Goal: Transaction & Acquisition: Purchase product/service

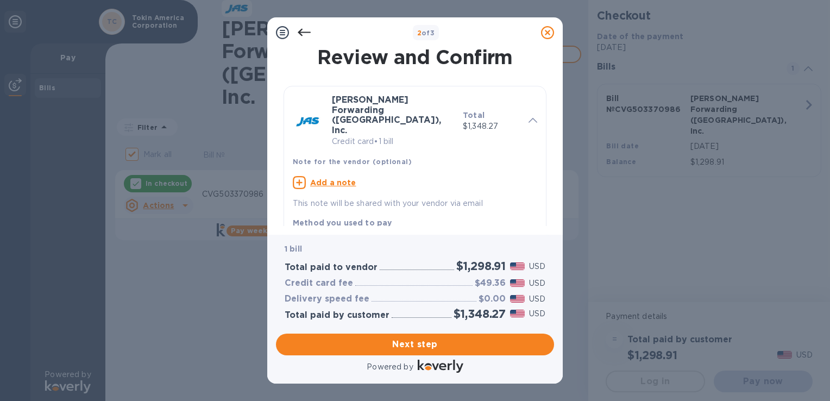
drag, startPoint x: 549, startPoint y: 110, endPoint x: 545, endPoint y: 128, distance: 18.5
click at [545, 129] on div "Review and Confirm [PERSON_NAME] Forwarding ([GEOGRAPHIC_DATA]), Inc. Credit ca…" at bounding box center [415, 137] width 278 height 178
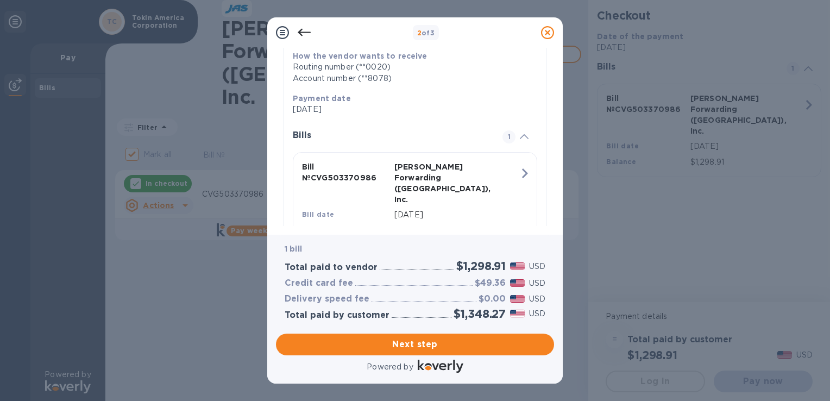
scroll to position [202, 0]
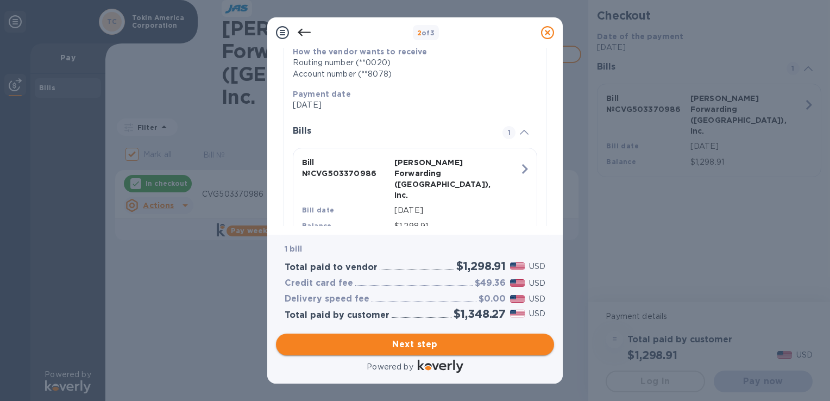
click at [433, 343] on span "Next step" at bounding box center [415, 344] width 261 height 13
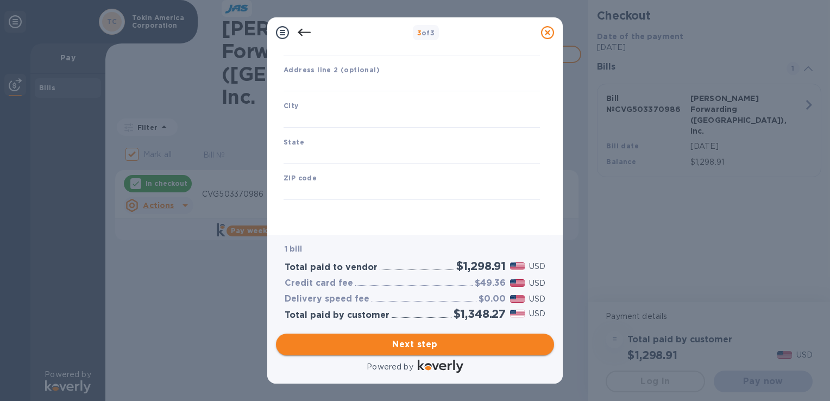
type input "[GEOGRAPHIC_DATA]"
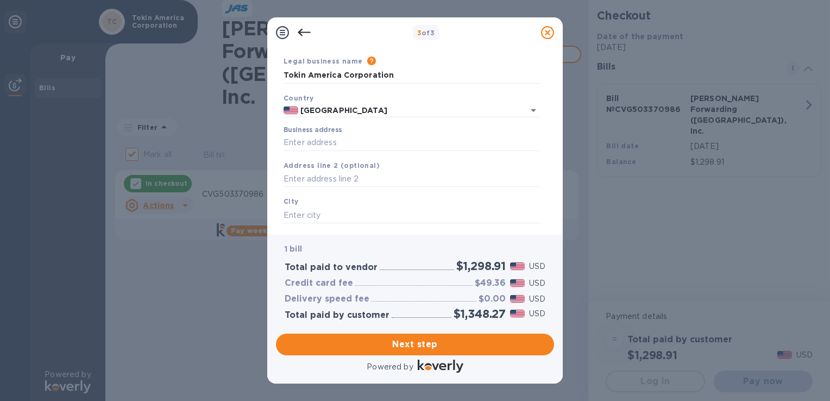
scroll to position [0, 0]
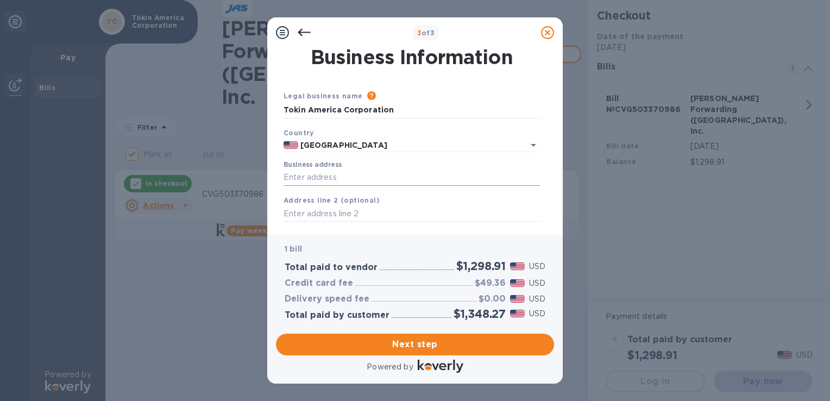
click at [349, 176] on input "Business address" at bounding box center [412, 178] width 257 height 16
type input "[STREET_ADDRESS][PERSON_NAME]"
type input "[GEOGRAPHIC_DATA][PERSON_NAME]"
type input "[US_STATE]"
type input "45069"
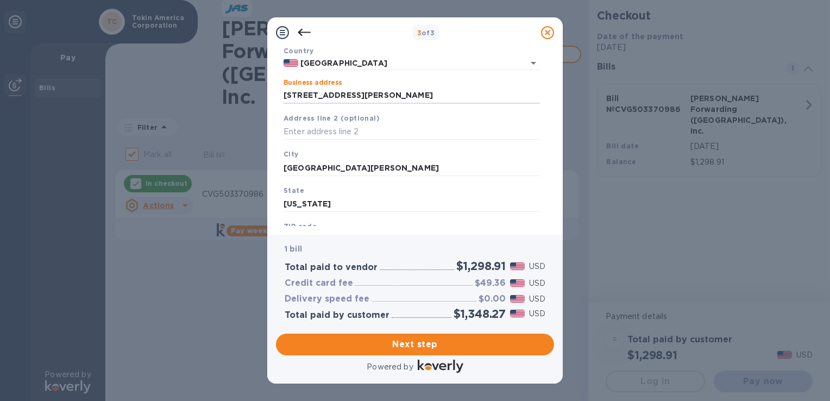
scroll to position [132, 0]
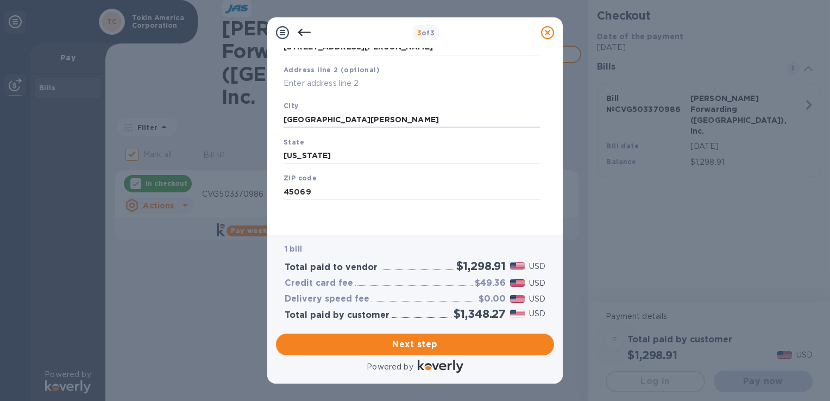
drag, startPoint x: 348, startPoint y: 116, endPoint x: 254, endPoint y: 112, distance: 94.6
click at [254, 112] on div "3 of 3 Business Information Legal business name Please provide the legal name t…" at bounding box center [415, 200] width 830 height 401
paste input "[GEOGRAPHIC_DATA][PERSON_NAME]"
type input "[GEOGRAPHIC_DATA][PERSON_NAME]"
click at [427, 342] on span "Next step" at bounding box center [415, 344] width 261 height 13
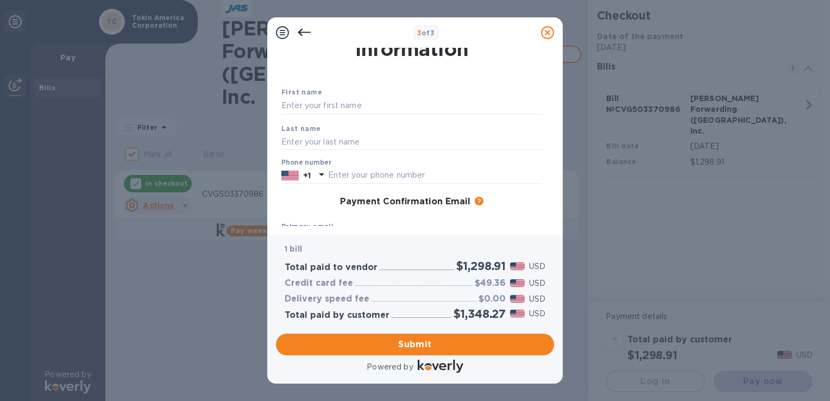
scroll to position [0, 0]
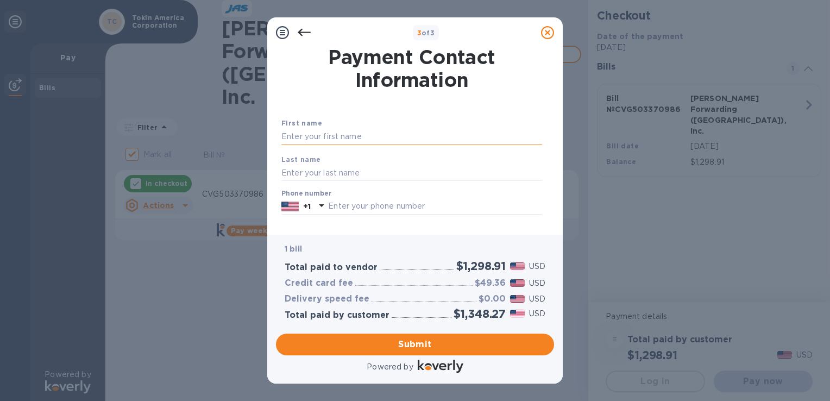
click at [377, 137] on input "text" at bounding box center [412, 137] width 261 height 16
click at [320, 130] on input "text" at bounding box center [412, 137] width 261 height 16
type input "y"
type input "Yukiteru"
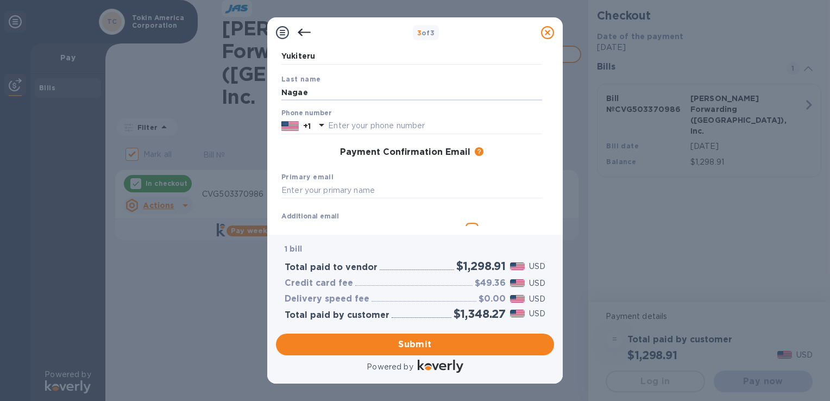
scroll to position [90, 0]
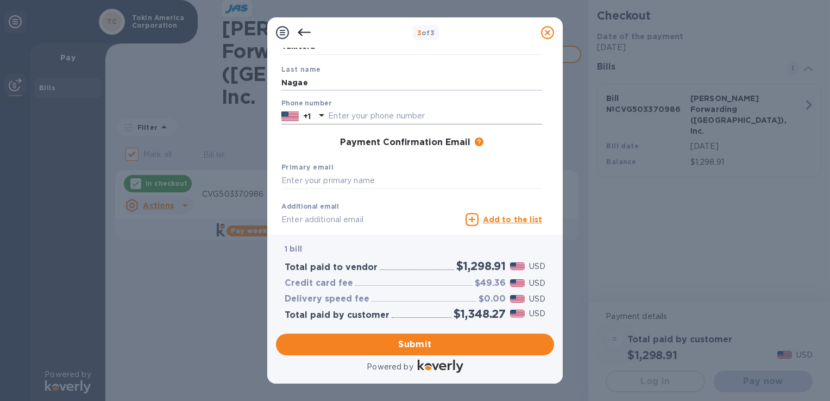
type input "Nagae"
click at [379, 120] on input "text" at bounding box center [435, 116] width 214 height 16
type input "5136449745"
click at [376, 183] on input "text" at bounding box center [412, 181] width 261 height 16
type input "[EMAIL_ADDRESS][DOMAIN_NAME]"
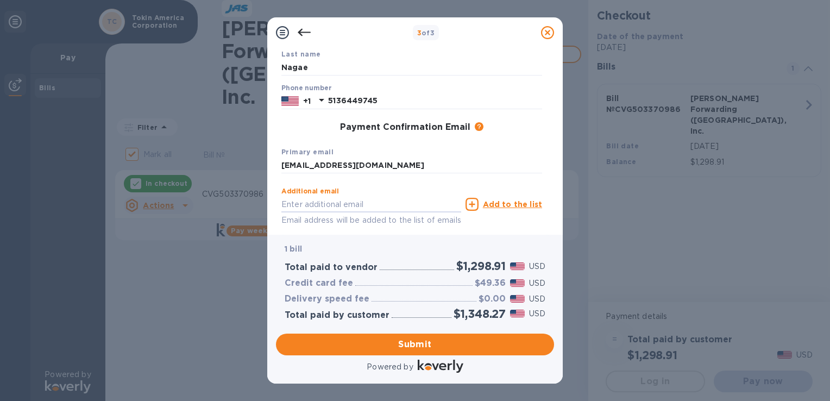
scroll to position [157, 0]
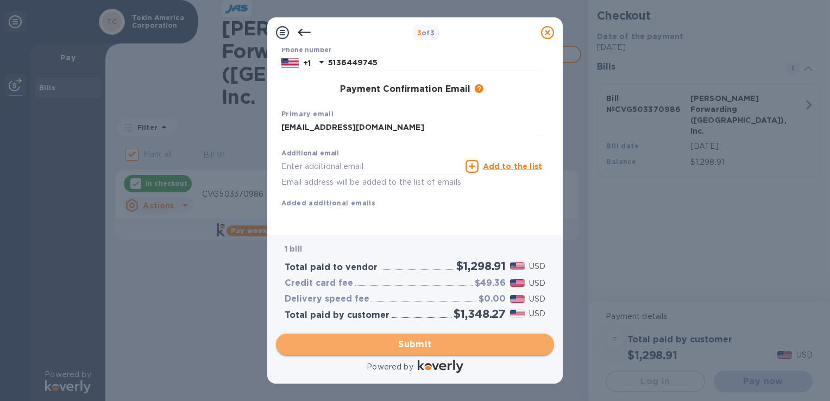
click at [426, 345] on span "Submit" at bounding box center [415, 344] width 261 height 13
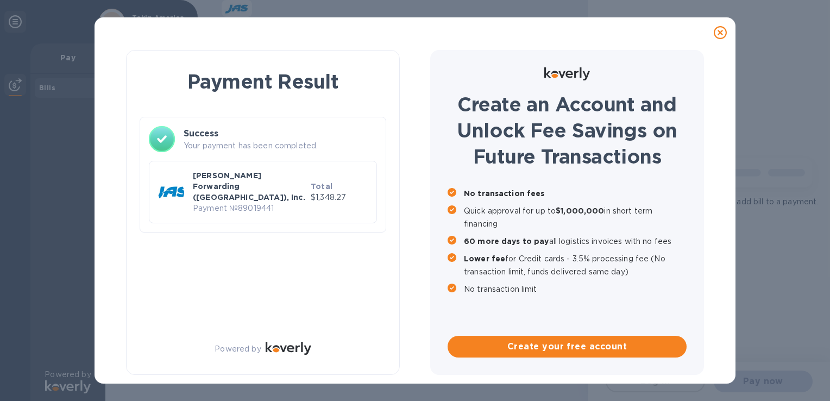
checkbox input "false"
